Goal: Task Accomplishment & Management: Manage account settings

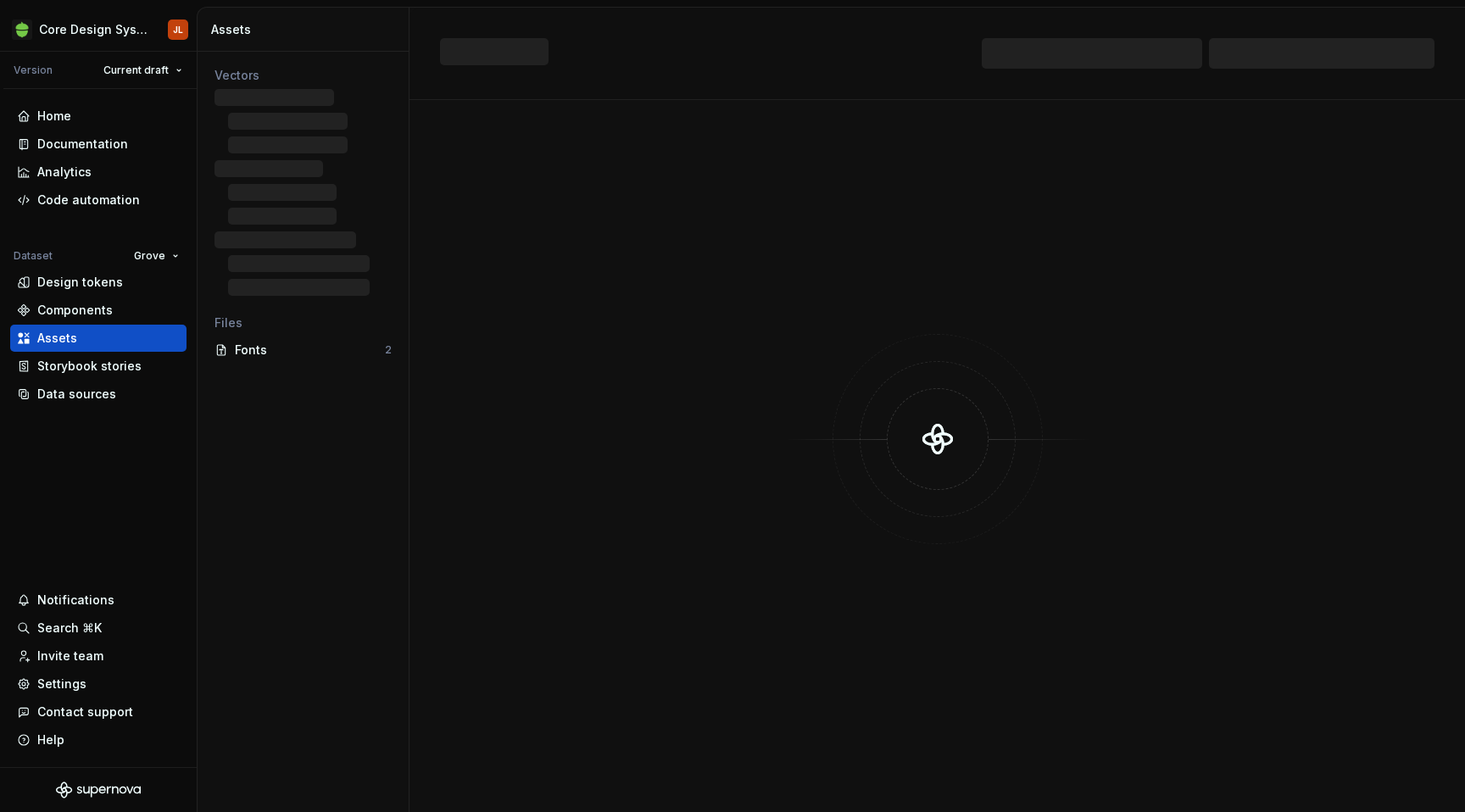
scroll to position [466, 0]
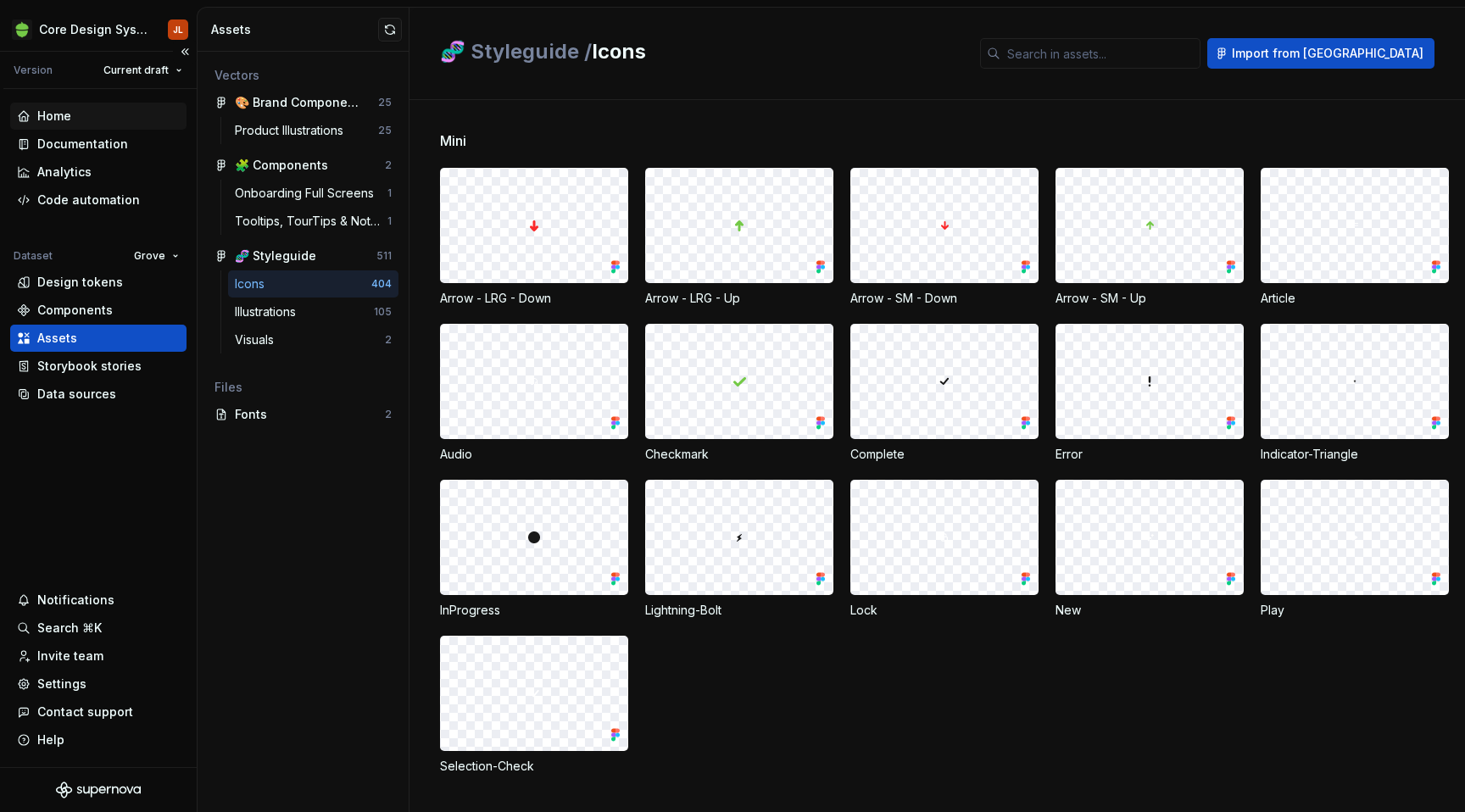
click at [64, 113] on div "Home" at bounding box center [54, 116] width 33 height 17
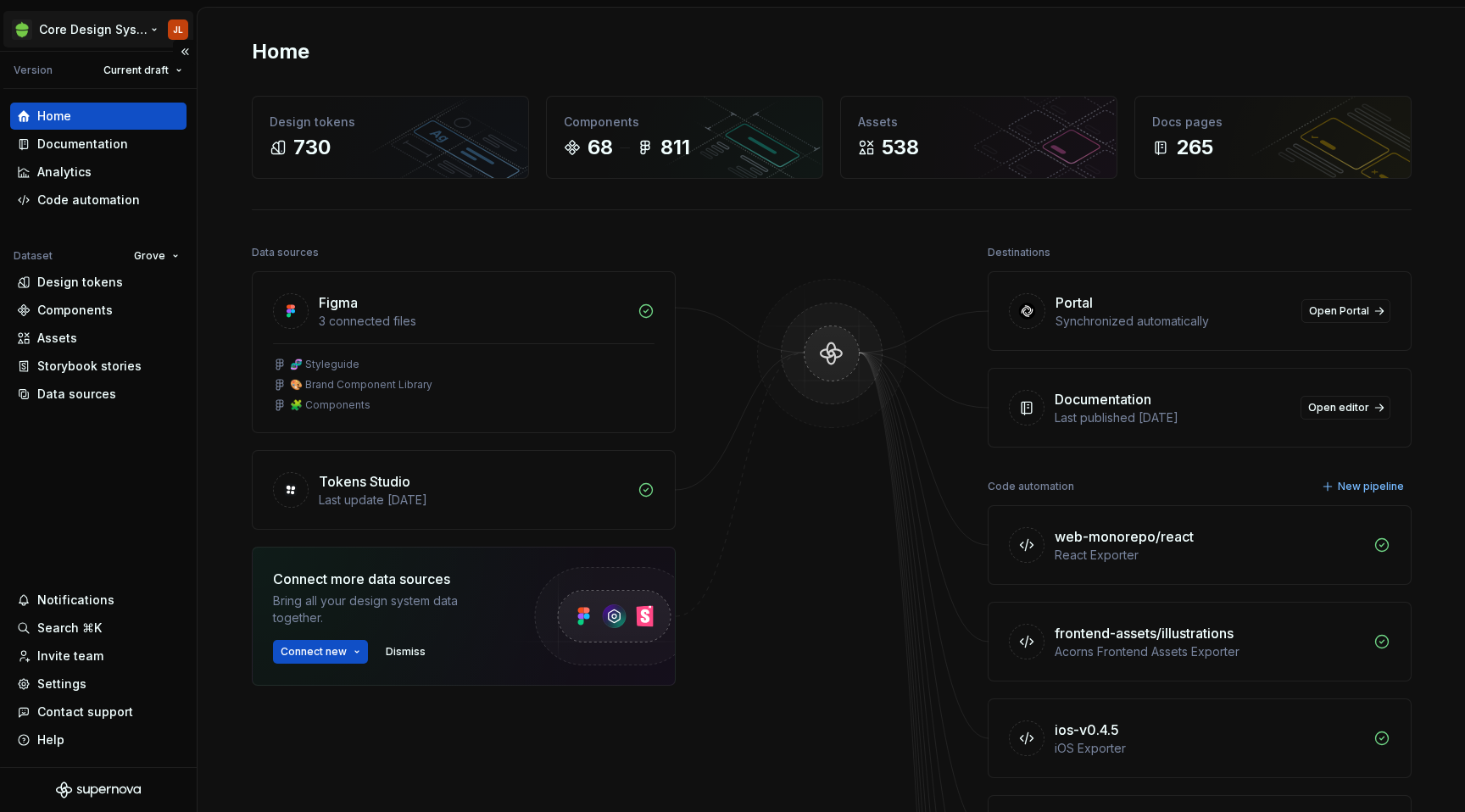
click at [153, 29] on html "Core Design System JL Version Current draft Home Documentation Analytics Code a…" at bounding box center [732, 406] width 1465 height 812
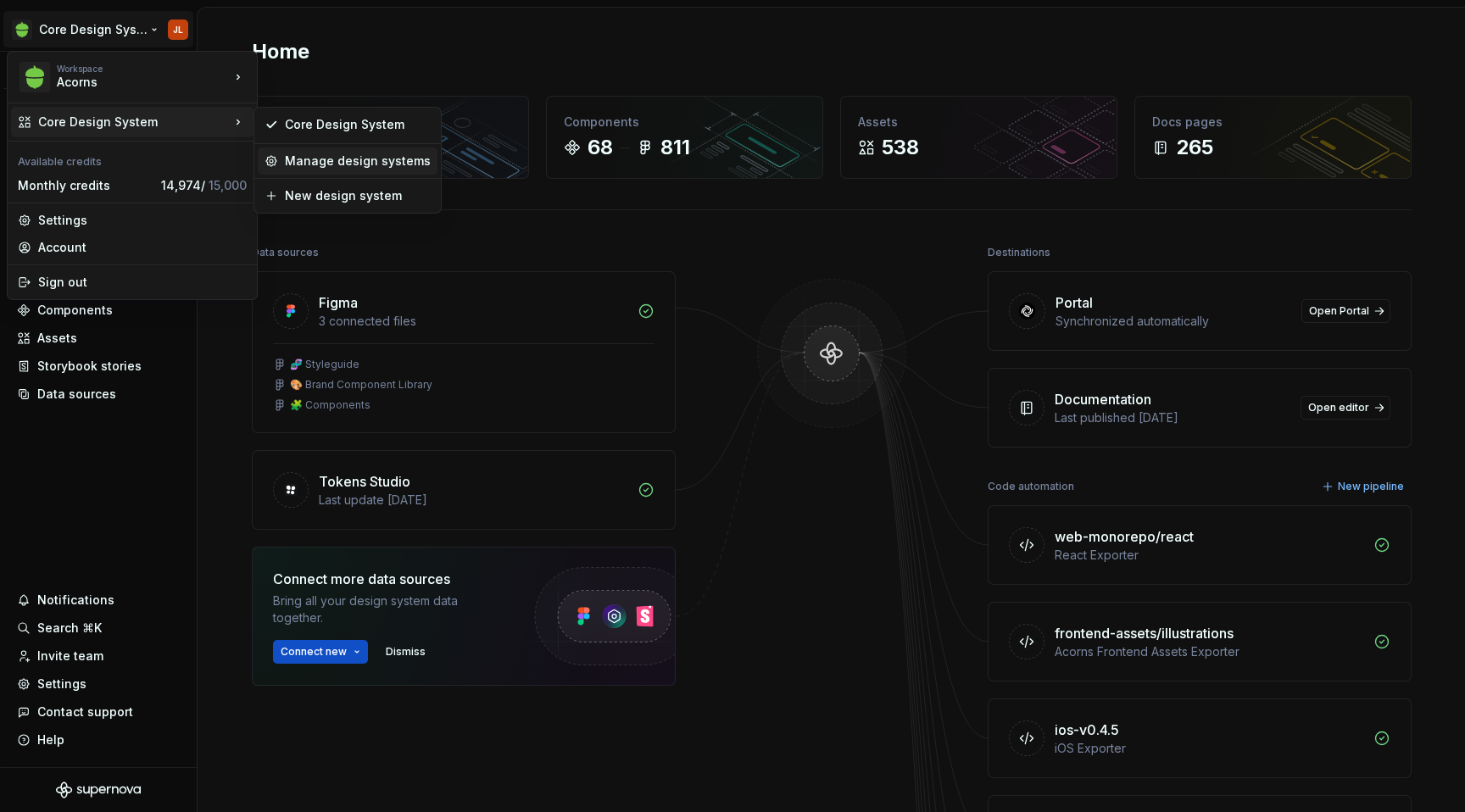
click at [326, 166] on div "Manage design systems" at bounding box center [357, 161] width 146 height 17
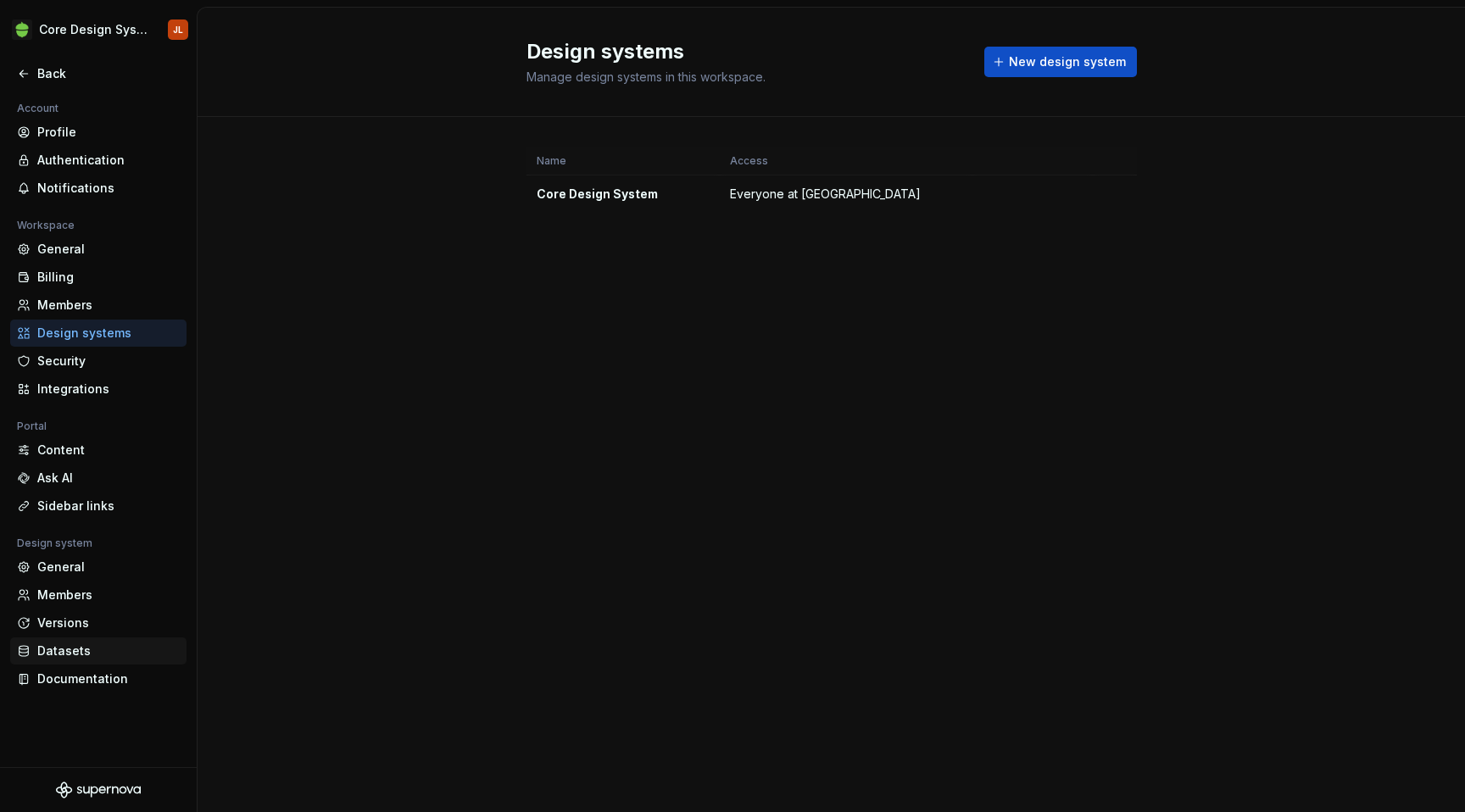
click at [62, 647] on div "Datasets" at bounding box center [108, 651] width 142 height 17
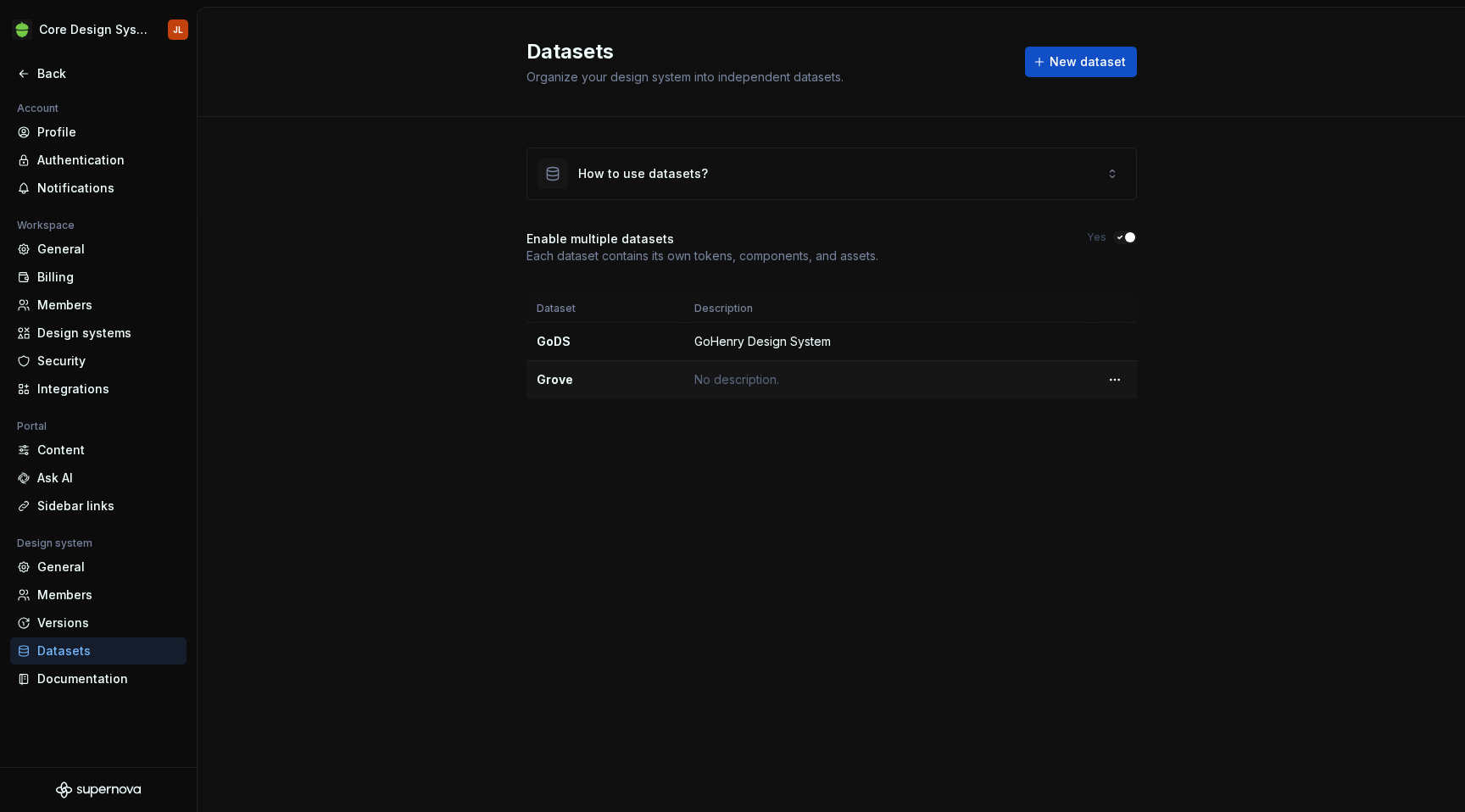
click at [779, 380] on td "No description." at bounding box center [887, 379] width 408 height 38
click at [735, 376] on td "No description." at bounding box center [887, 379] width 408 height 38
click at [1121, 377] on html "Core Design System JL Back Account Profile Authentication Notifications Workspa…" at bounding box center [732, 406] width 1465 height 812
click at [1141, 408] on div "Edit details" at bounding box center [1189, 413] width 110 height 17
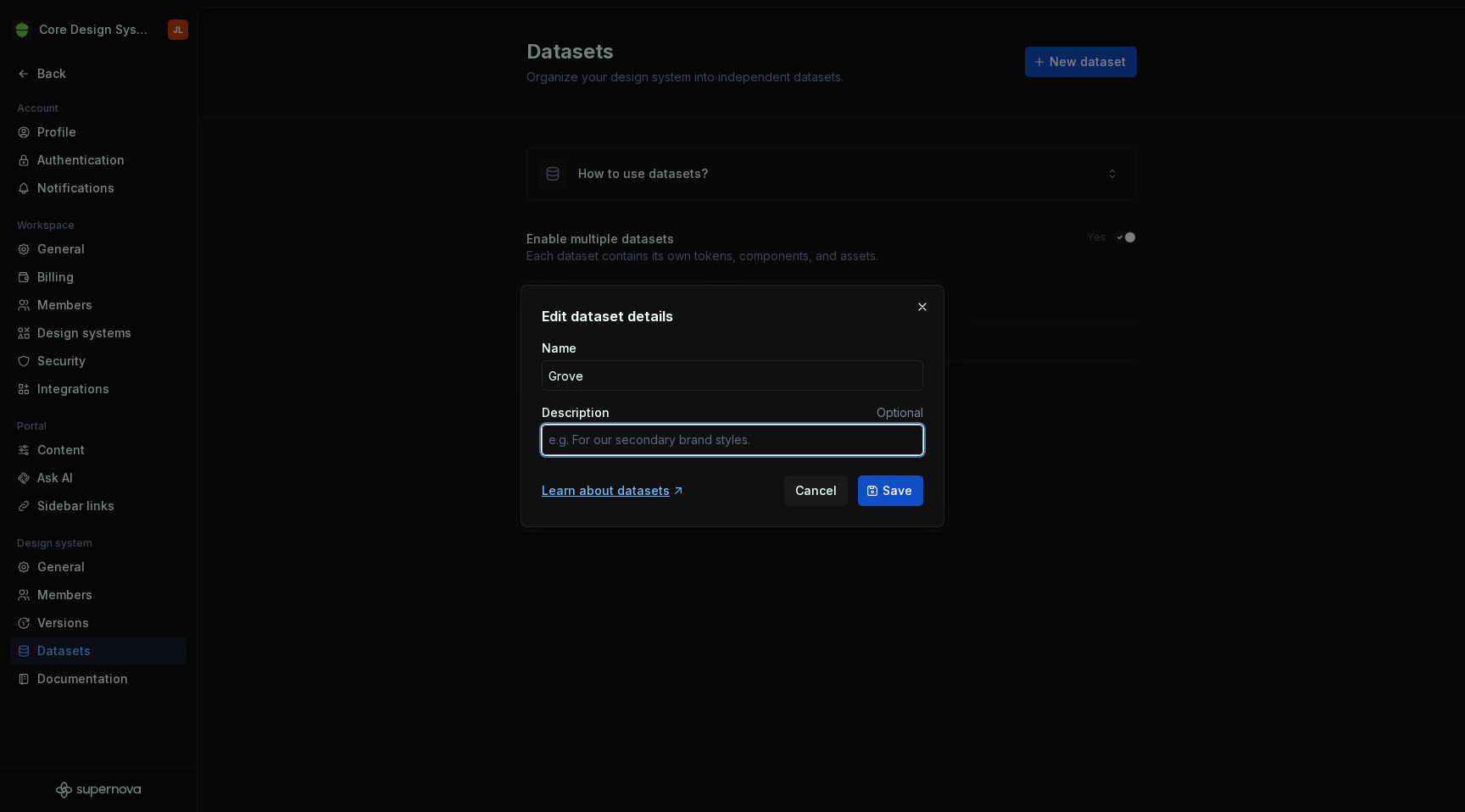
click at [731, 436] on textarea "Description" at bounding box center [732, 440] width 381 height 31
type textarea "G"
type textarea "*"
type textarea "Gr"
type textarea "*"
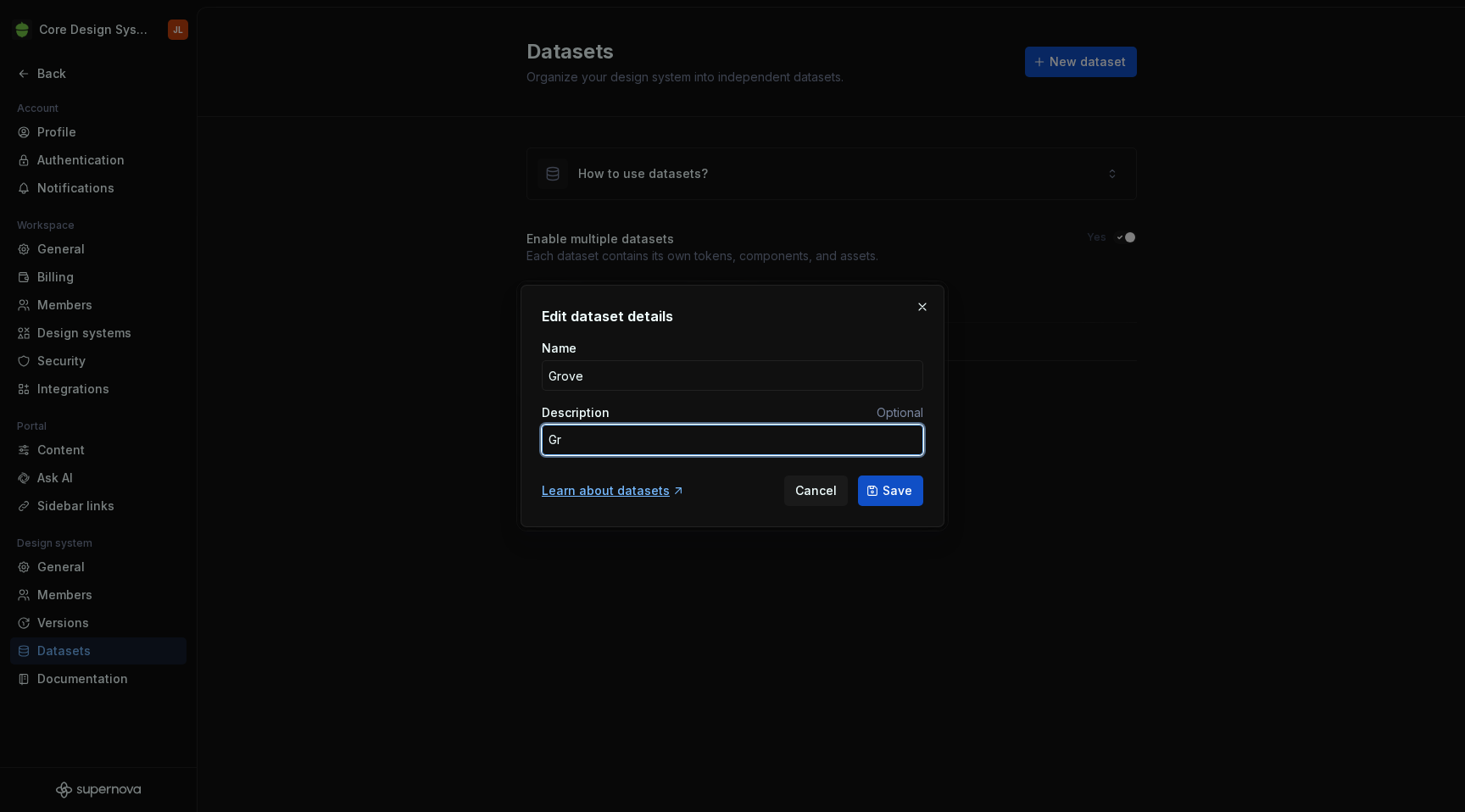
type textarea "Gro"
type textarea "*"
type textarea "Grov"
type textarea "*"
type textarea "Grove"
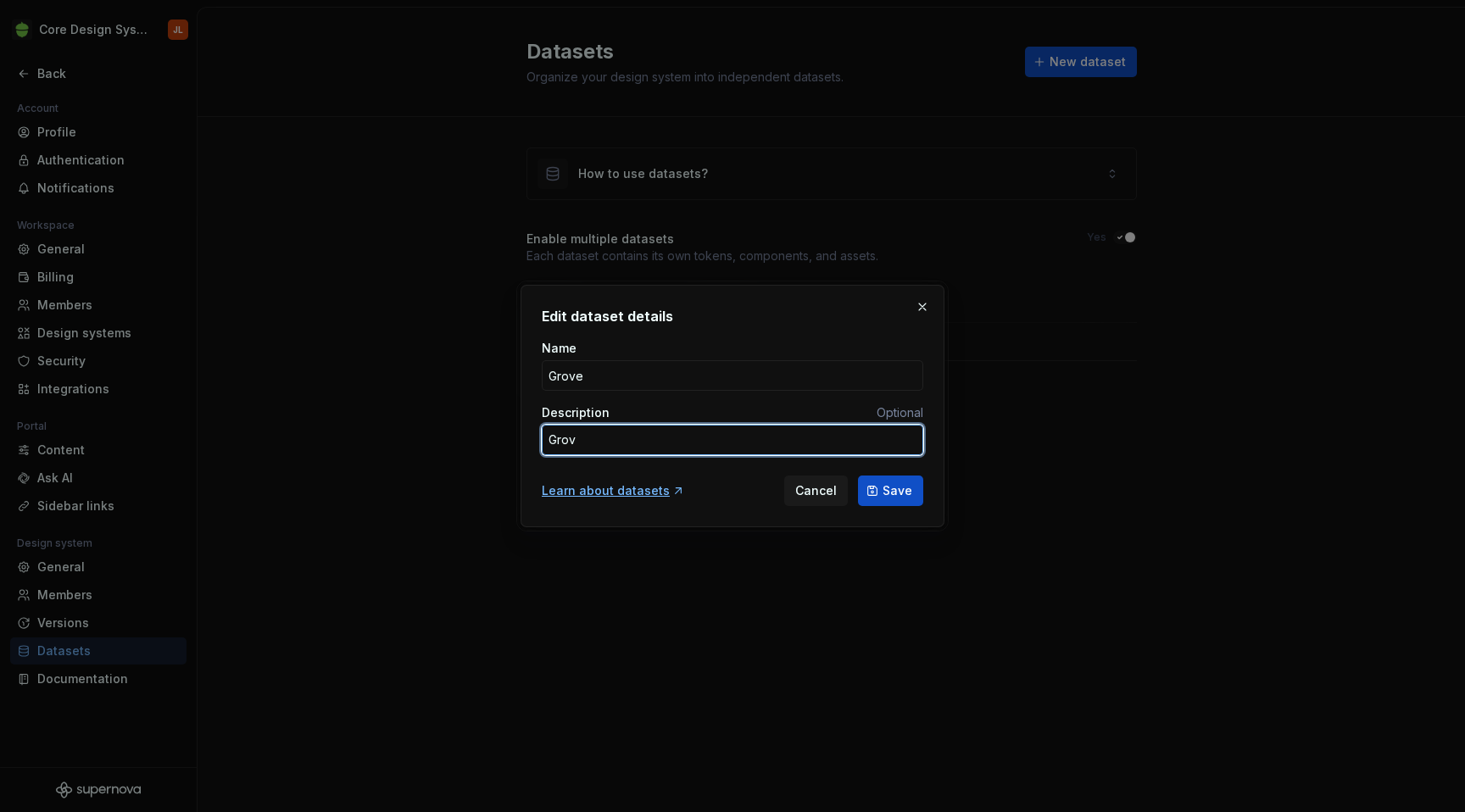
type textarea "*"
type textarea "Grove"
type textarea "*"
type textarea "Grove D"
type textarea "*"
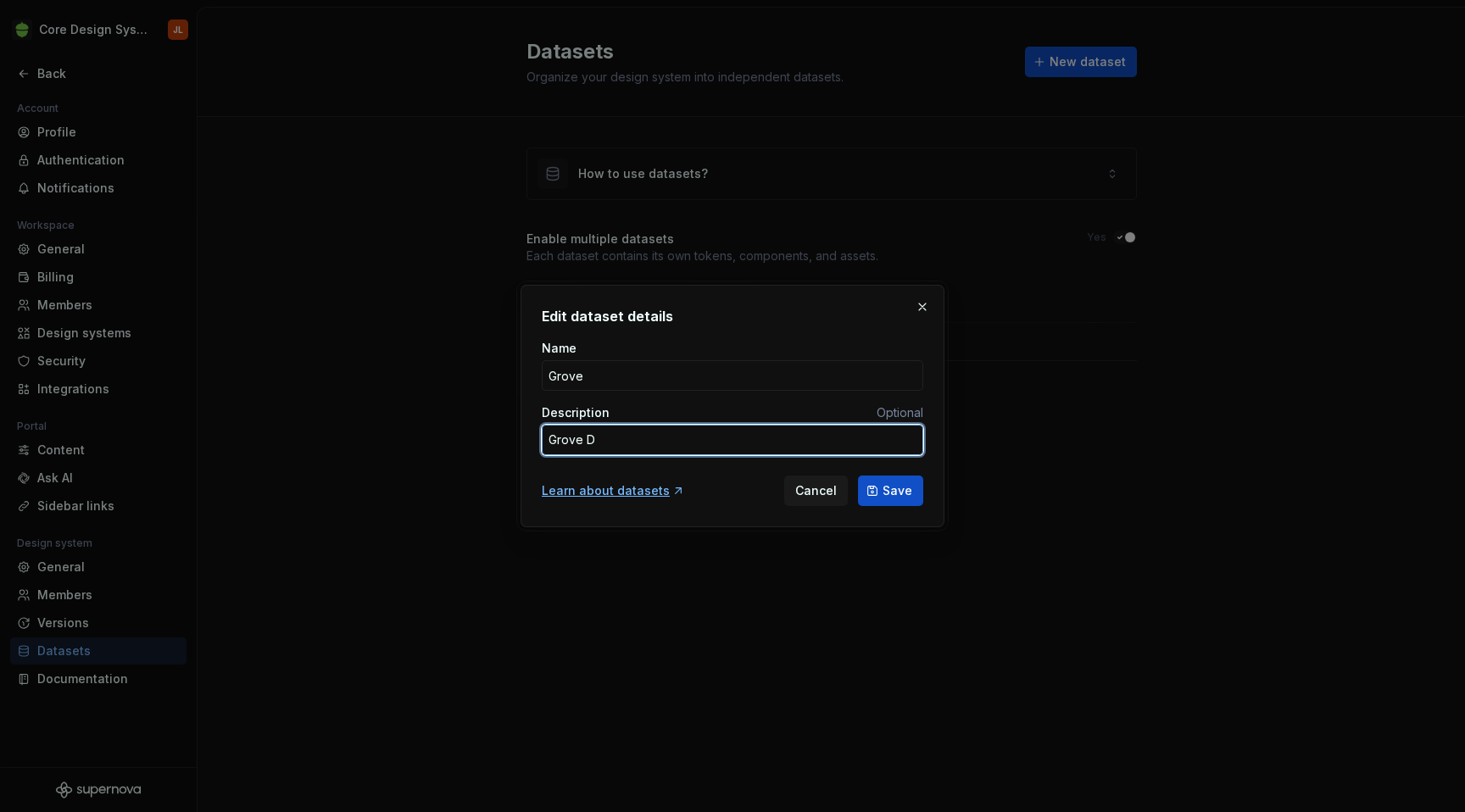
type textarea "Grove Ds"
type textarea "*"
type textarea "Grove D"
type textarea "*"
type textarea "Grove De"
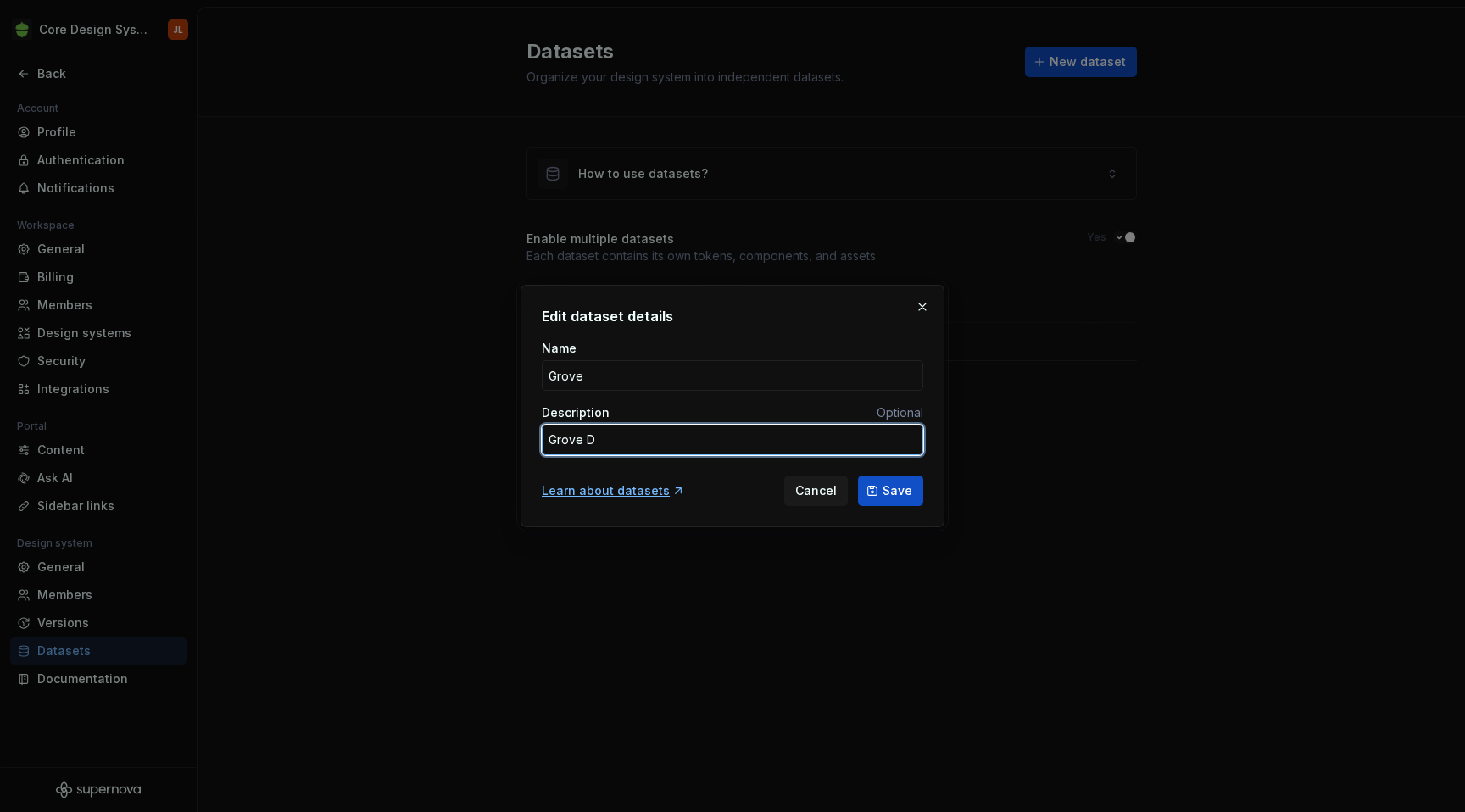
type textarea "*"
type textarea "Grove Des"
type textarea "*"
type textarea "Grove Desi"
type textarea "*"
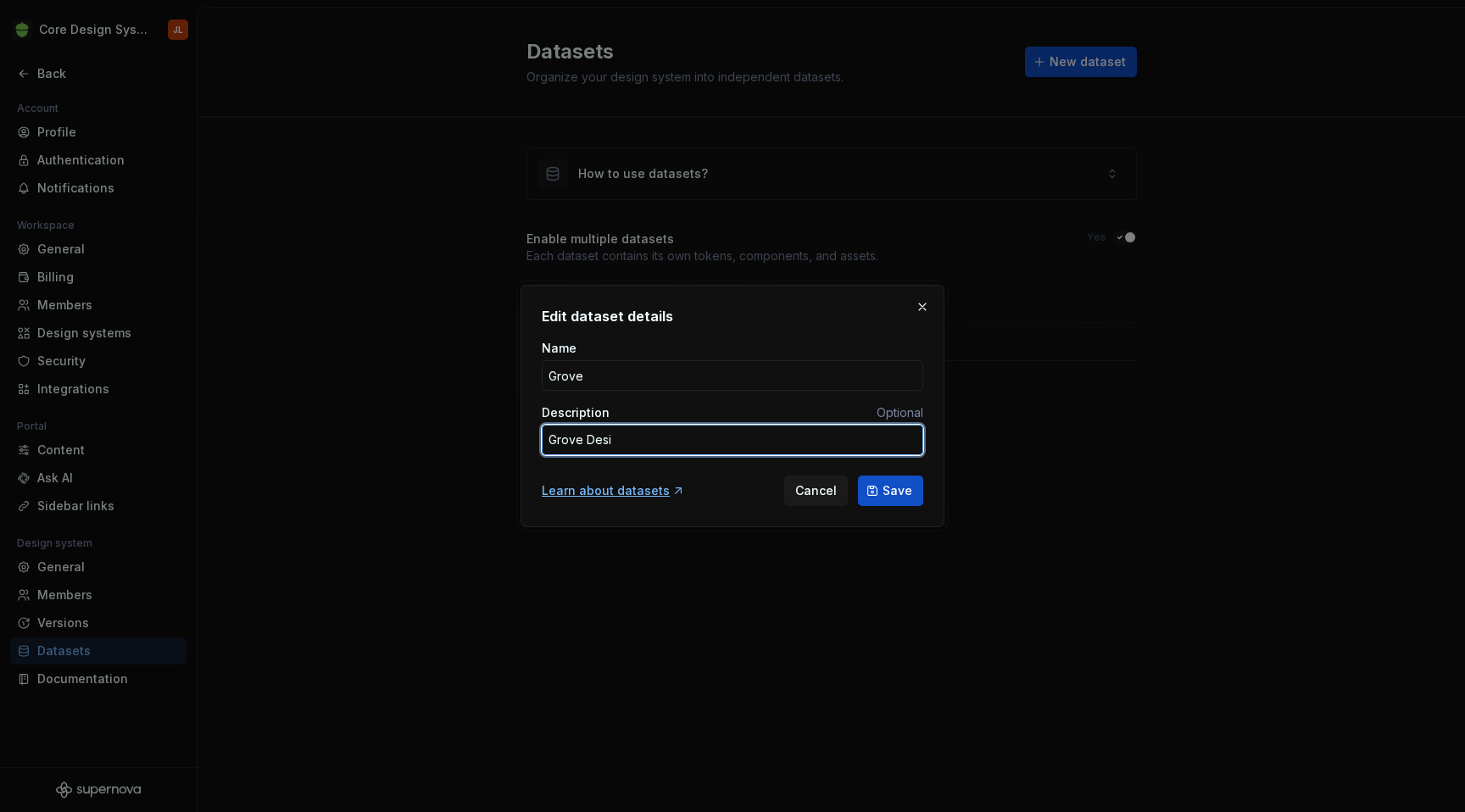
type textarea "Grove Desig"
type textarea "*"
type textarea "Grove Design"
type textarea "*"
type textarea "Grove Design"
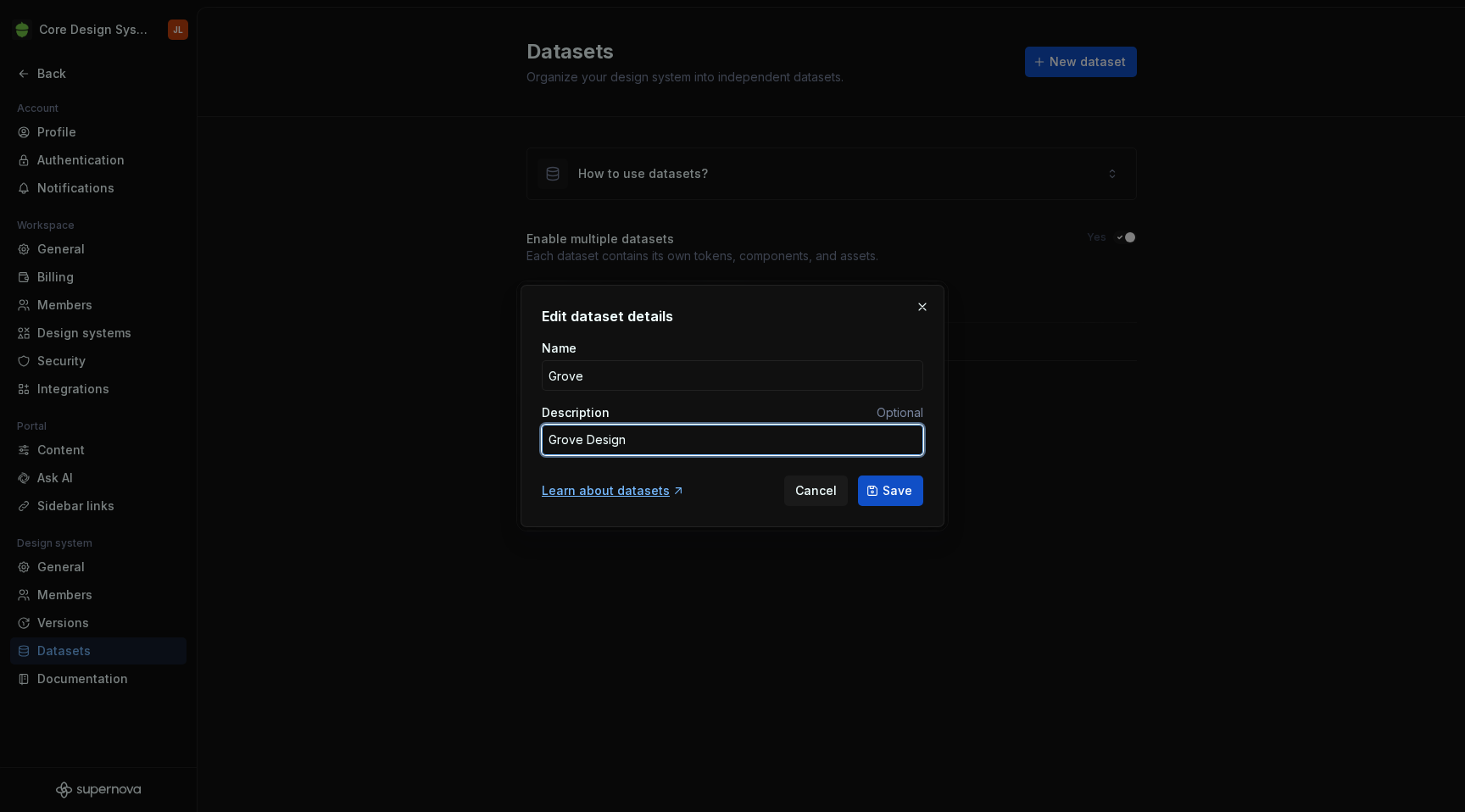
type textarea "*"
type textarea "Grove Design S"
type textarea "*"
type textarea "Grove Design Sy"
type textarea "*"
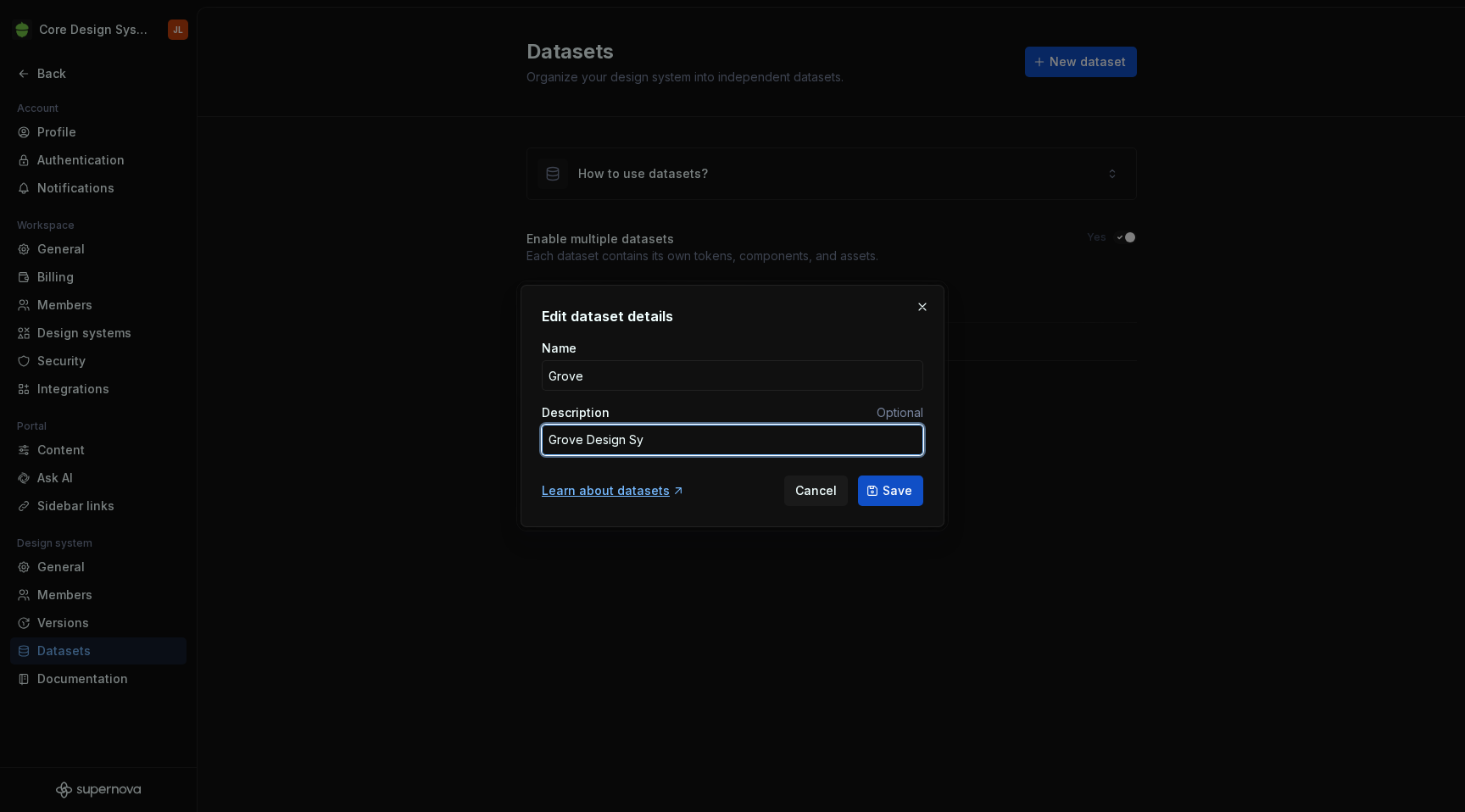
type textarea "Grove Design Sys"
type textarea "*"
type textarea "Grove Design Syst"
type textarea "*"
type textarea "Grove Design Syste"
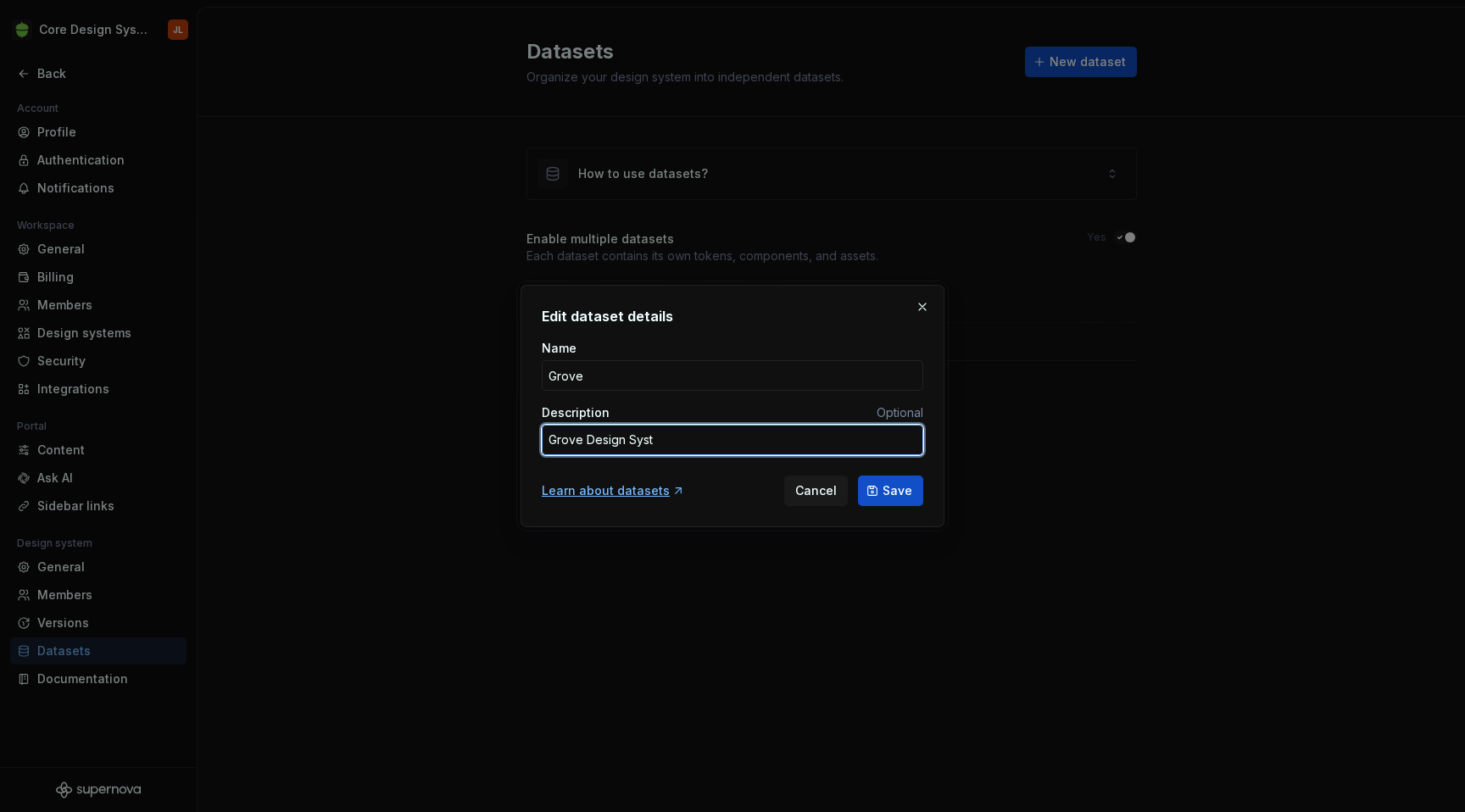
type textarea "*"
type textarea "Grove Design System"
type textarea "*"
type textarea "Grove Design System"
click at [903, 482] on button "Save" at bounding box center [890, 490] width 65 height 31
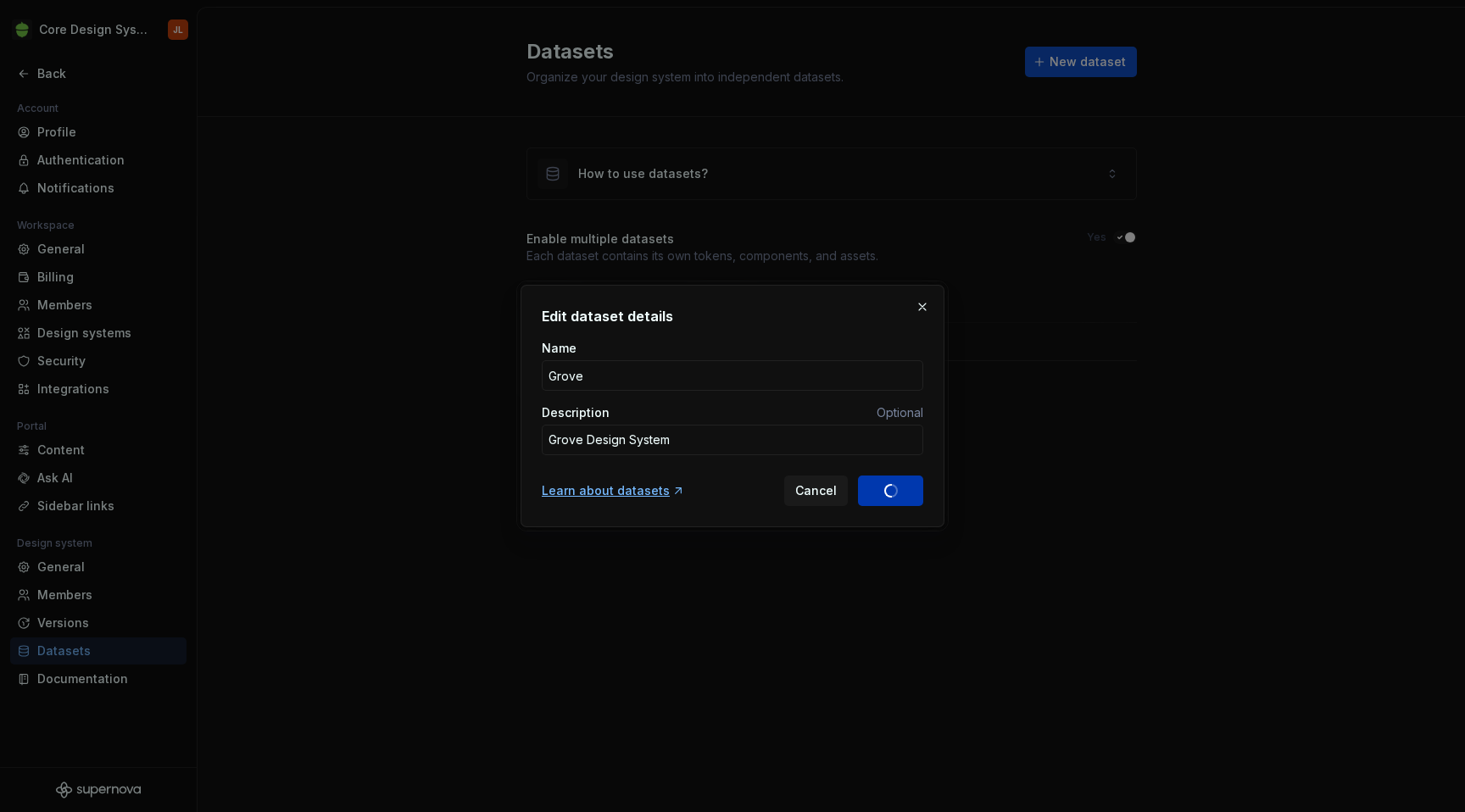
type textarea "*"
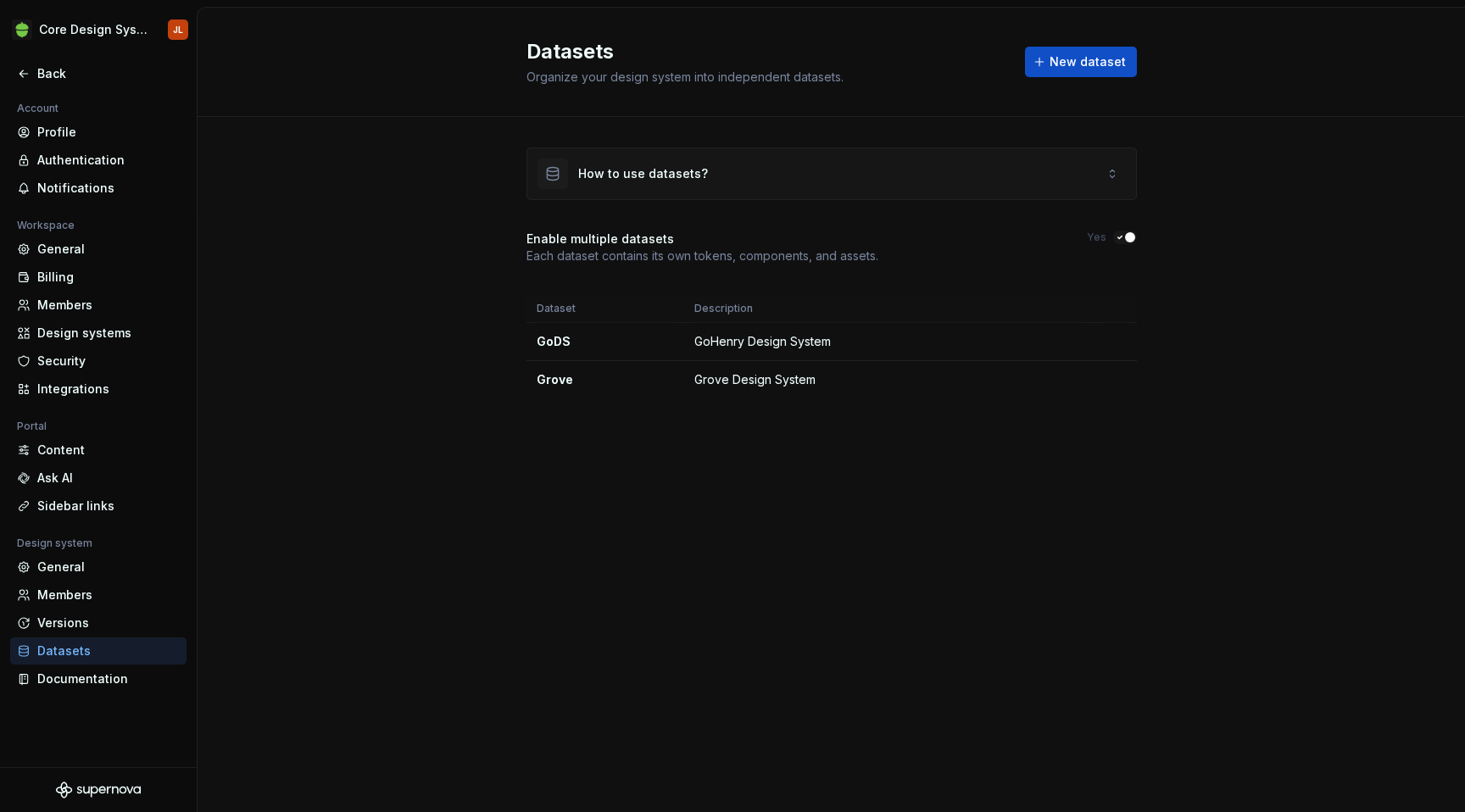
click at [685, 172] on div "How to use datasets?" at bounding box center [642, 174] width 129 height 17
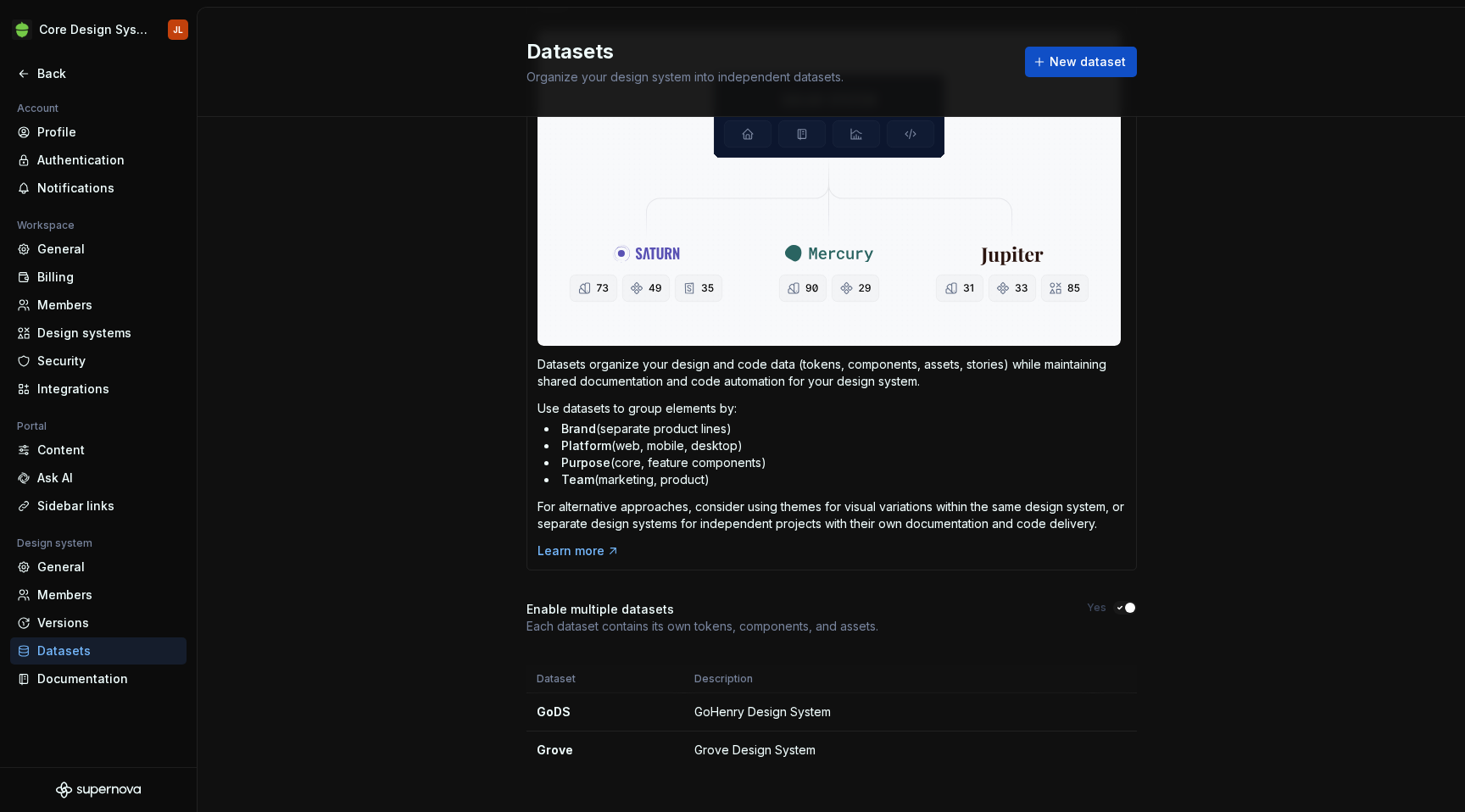
scroll to position [196, 0]
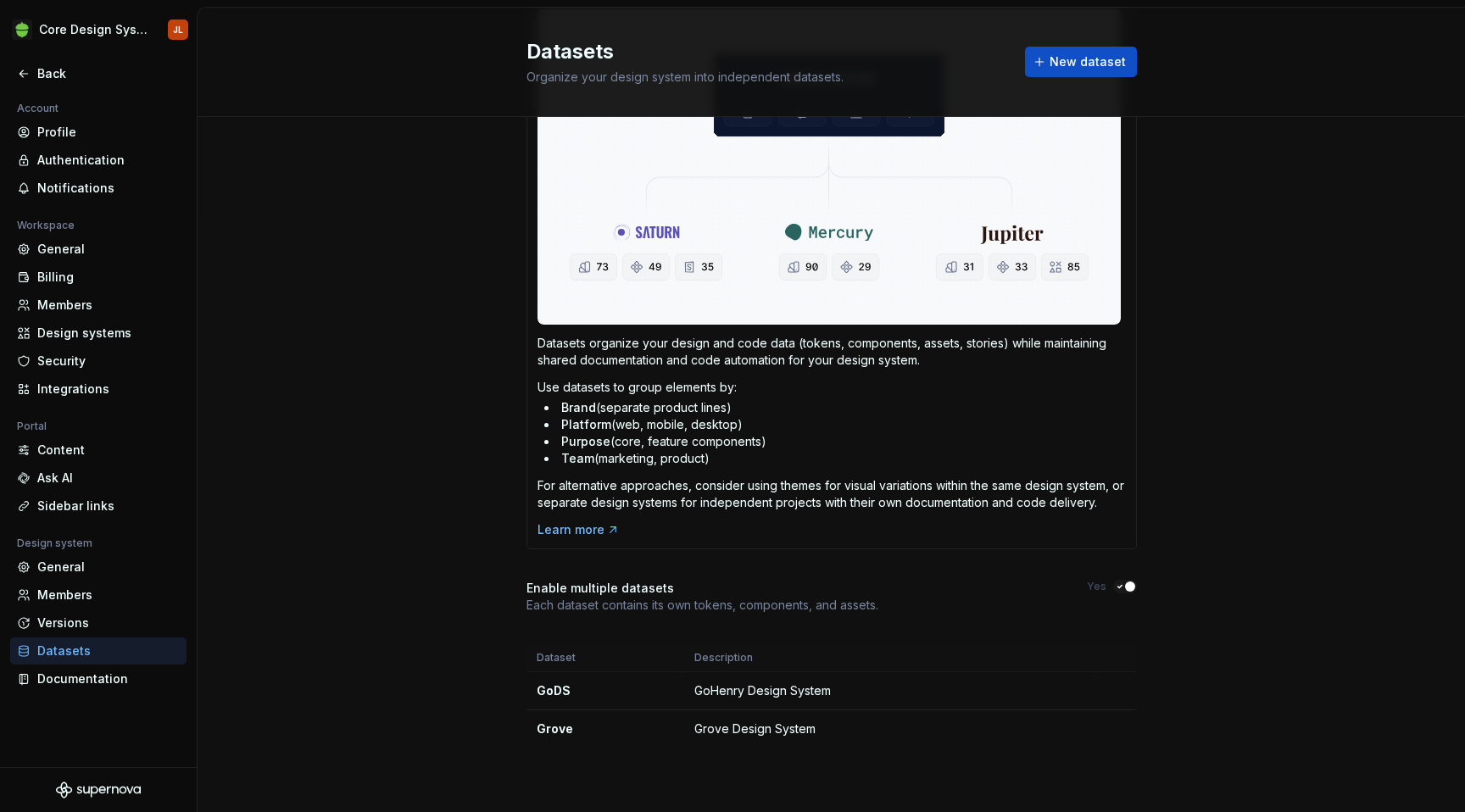
drag, startPoint x: 748, startPoint y: 408, endPoint x: 562, endPoint y: 408, distance: 186.0
click at [562, 408] on li "Brand (separate product lines)" at bounding box center [834, 407] width 581 height 17
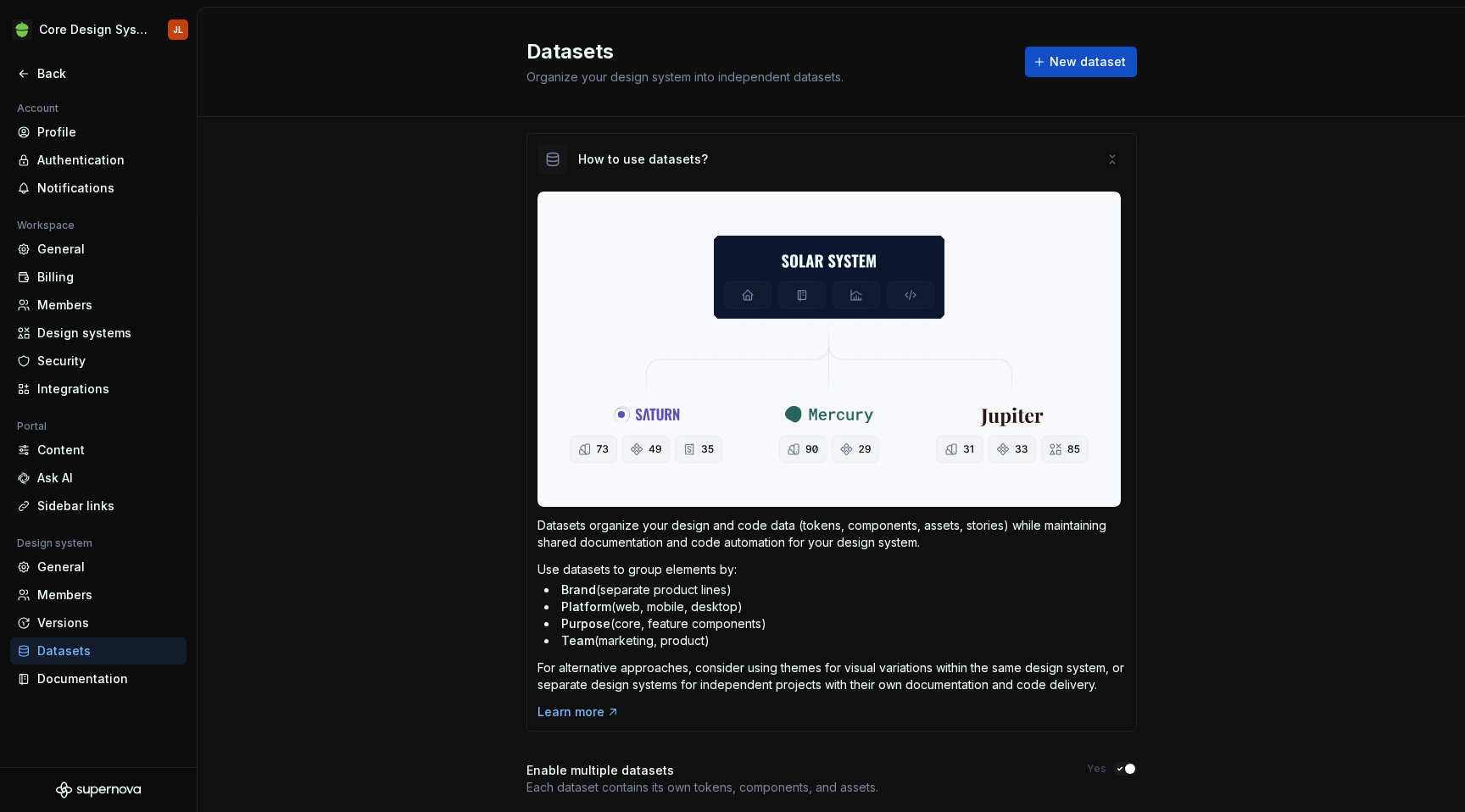
scroll to position [0, 0]
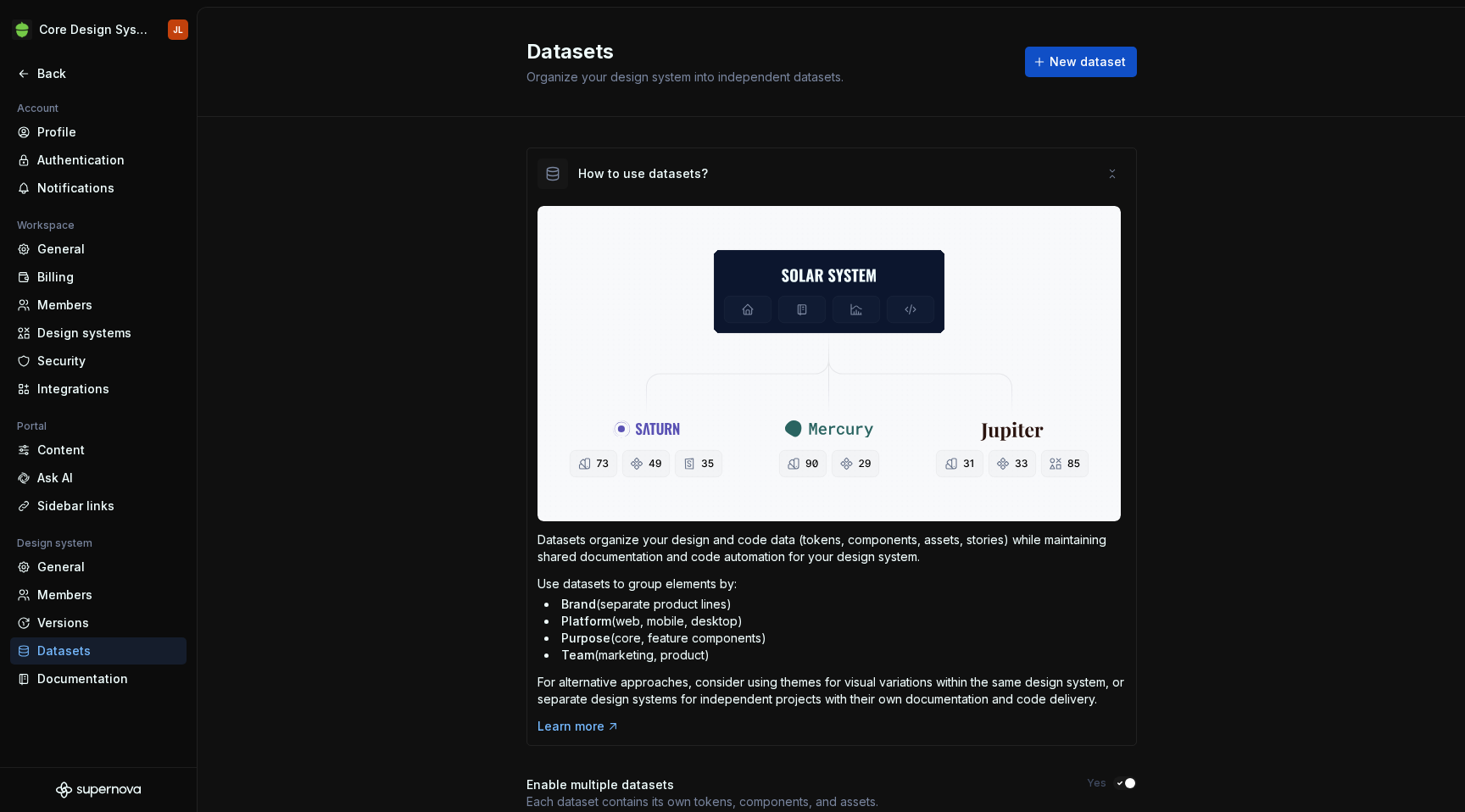
type textarea "*"
